Goal: Leave review/rating

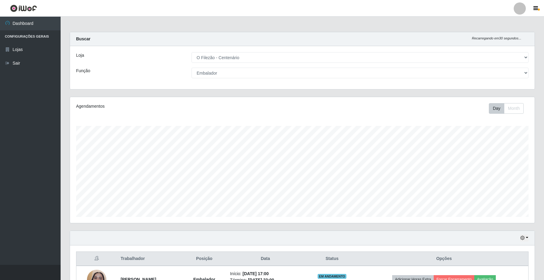
select select "203"
select select "1"
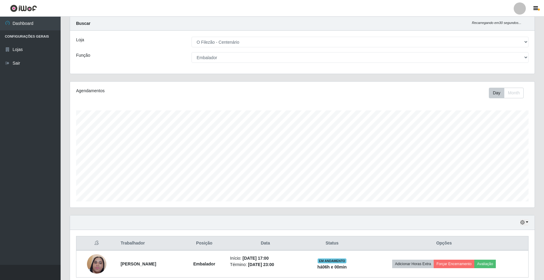
scroll to position [126, 465]
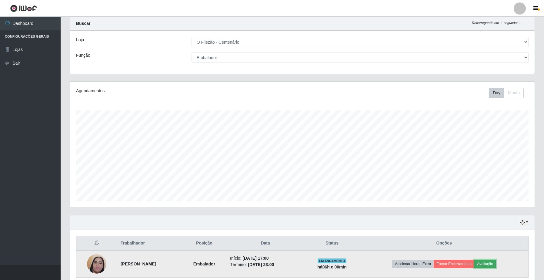
click at [489, 261] on button "Avaliação" at bounding box center [486, 264] width 22 height 8
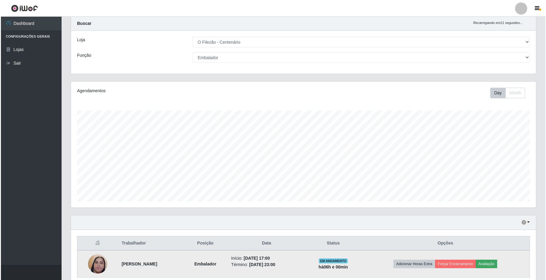
scroll to position [126, 460]
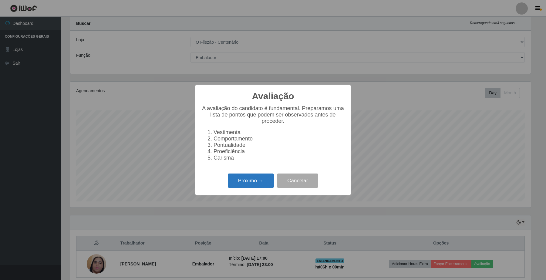
click at [257, 187] on button "Próximo →" at bounding box center [251, 181] width 46 height 14
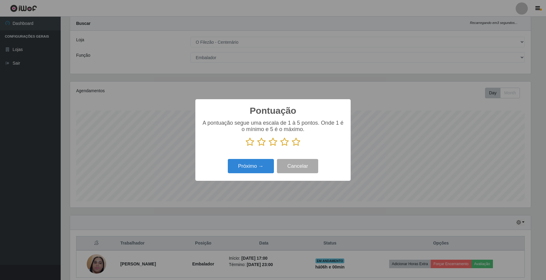
scroll to position [303207, 302872]
click at [294, 143] on icon at bounding box center [296, 141] width 8 height 9
click at [292, 147] on input "radio" at bounding box center [292, 147] width 0 height 0
click at [231, 170] on button "Próximo →" at bounding box center [251, 166] width 46 height 14
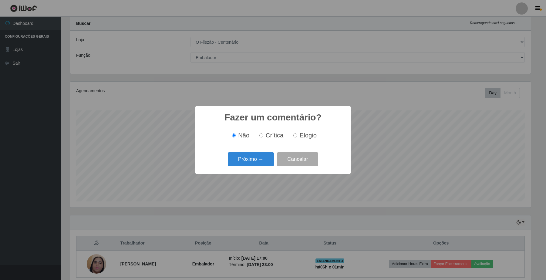
click at [300, 137] on span "Elogio" at bounding box center [308, 135] width 17 height 7
click at [297, 137] on input "Elogio" at bounding box center [295, 135] width 4 height 4
radio input "true"
click at [252, 156] on button "Próximo →" at bounding box center [251, 159] width 46 height 14
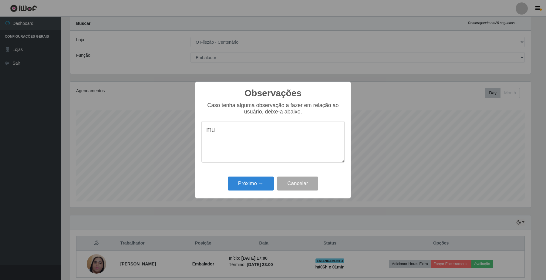
type textarea "m"
type textarea "[PERSON_NAME] trabalha muito bem"
click at [246, 184] on button "Próximo →" at bounding box center [251, 184] width 46 height 14
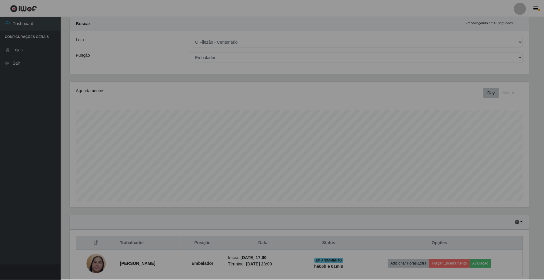
scroll to position [126, 465]
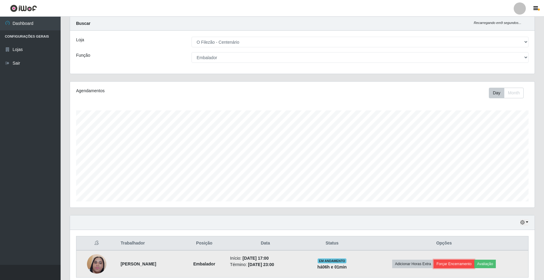
click at [449, 260] on button "Forçar Encerramento" at bounding box center [454, 264] width 41 height 8
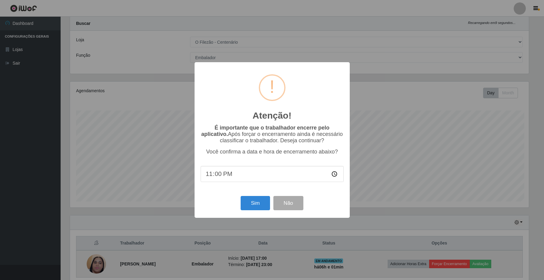
scroll to position [126, 460]
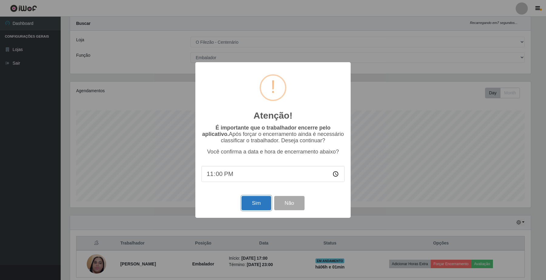
click at [265, 200] on button "Sim" at bounding box center [255, 203] width 29 height 14
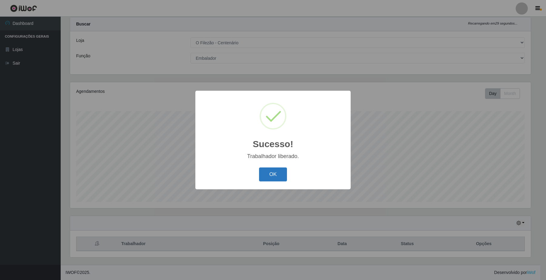
click at [275, 172] on button "OK" at bounding box center [273, 174] width 28 height 14
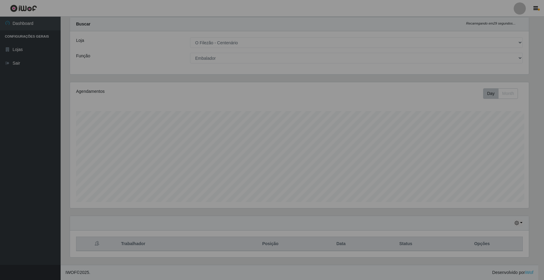
scroll to position [126, 465]
